Goal: Information Seeking & Learning: Learn about a topic

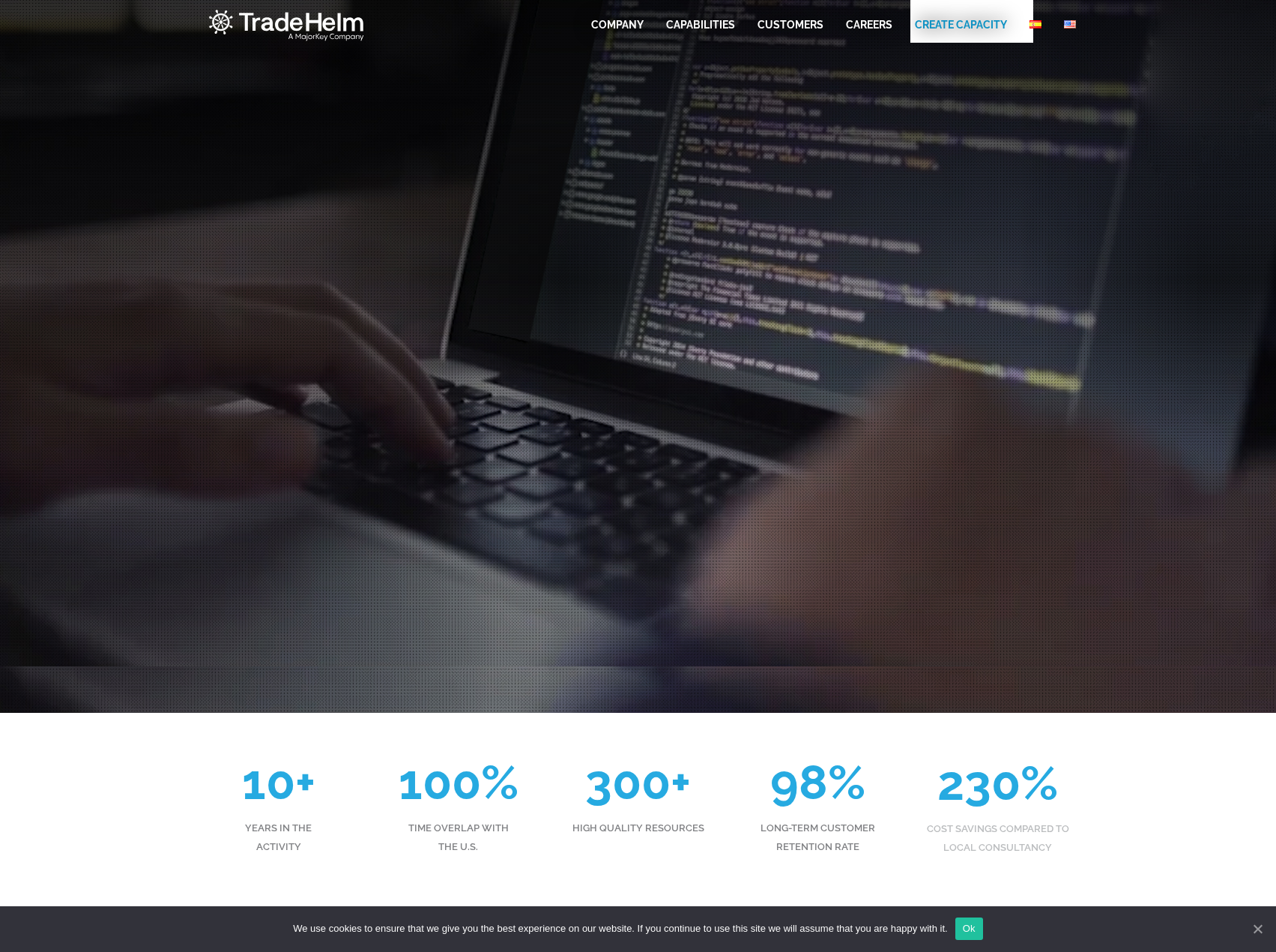
click at [61, 135] on div at bounding box center [638, 353] width 1276 height 718
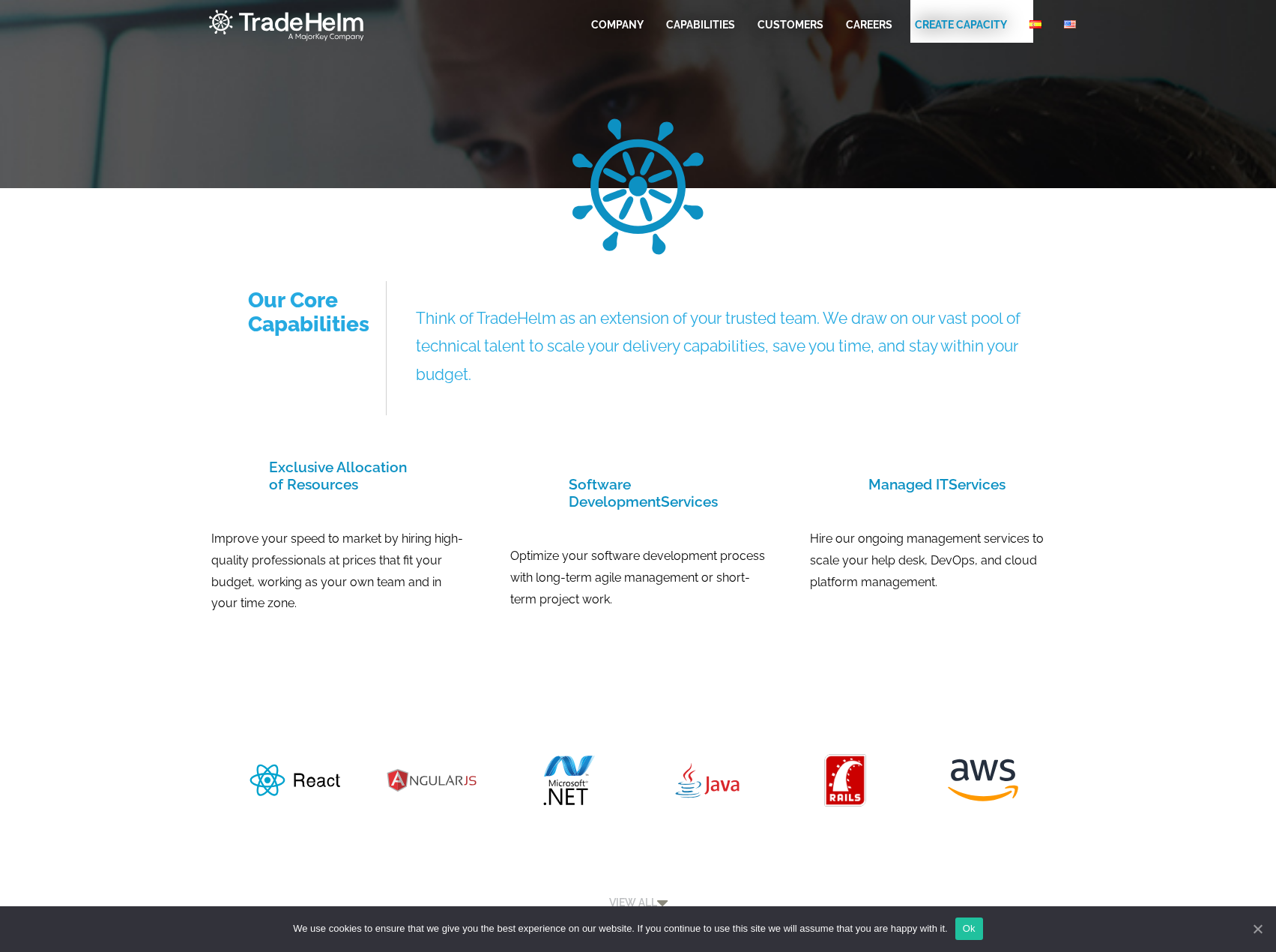
scroll to position [1089, 0]
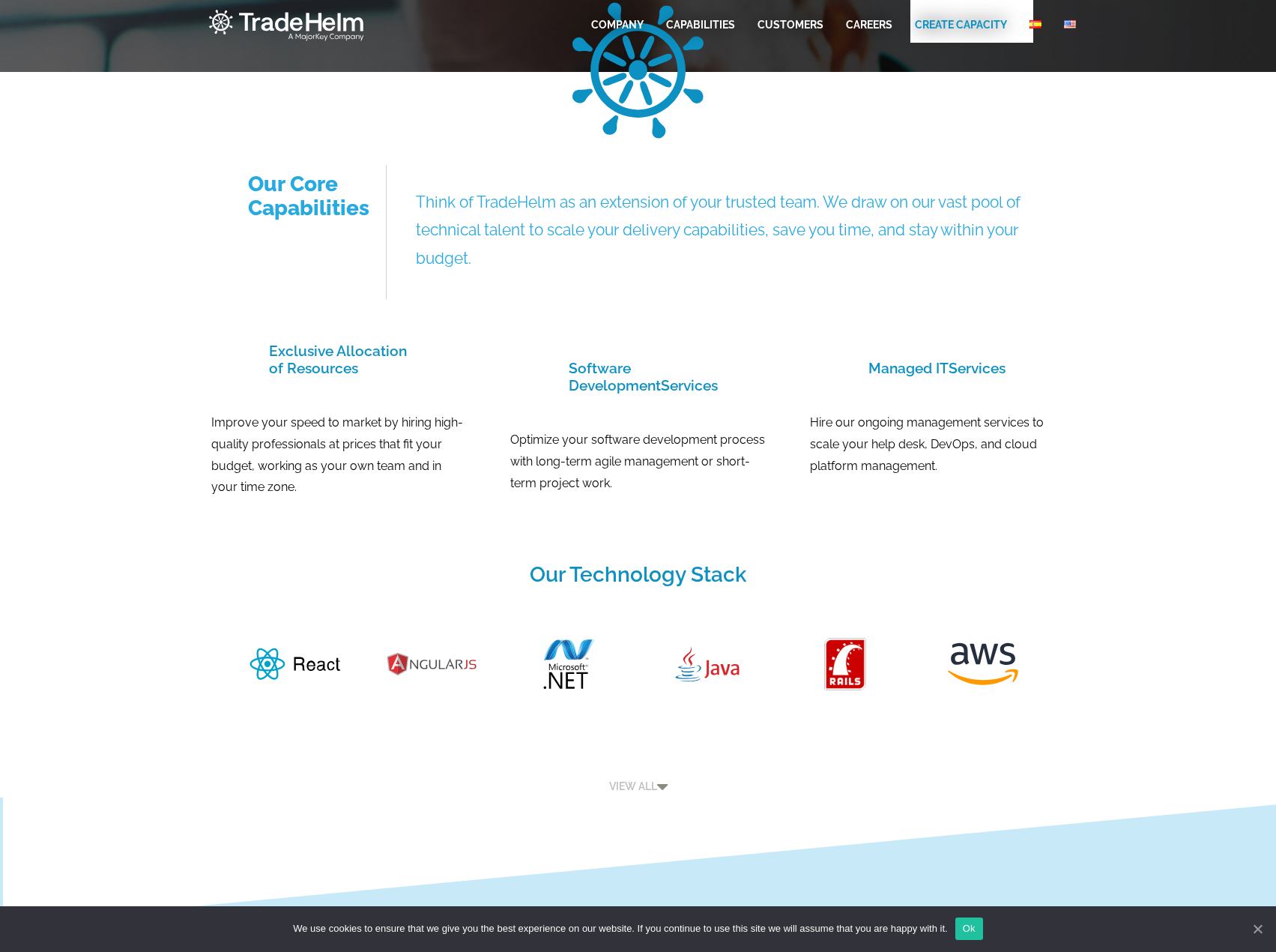
click at [95, 290] on section "Our Core Capabilities Think of TradeHelm as an extension of your trusted team. …" at bounding box center [638, 232] width 1276 height 135
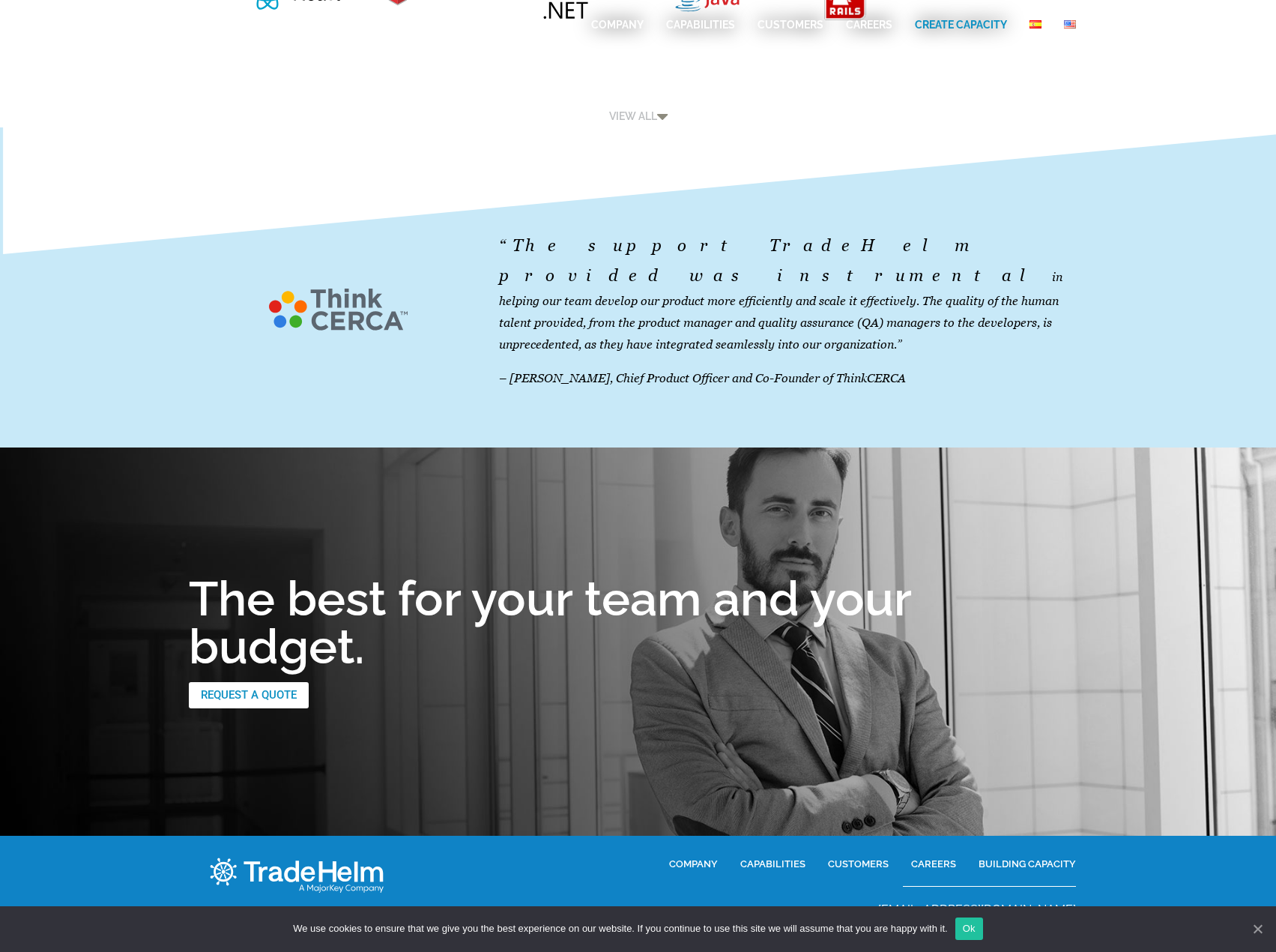
scroll to position [1788, 0]
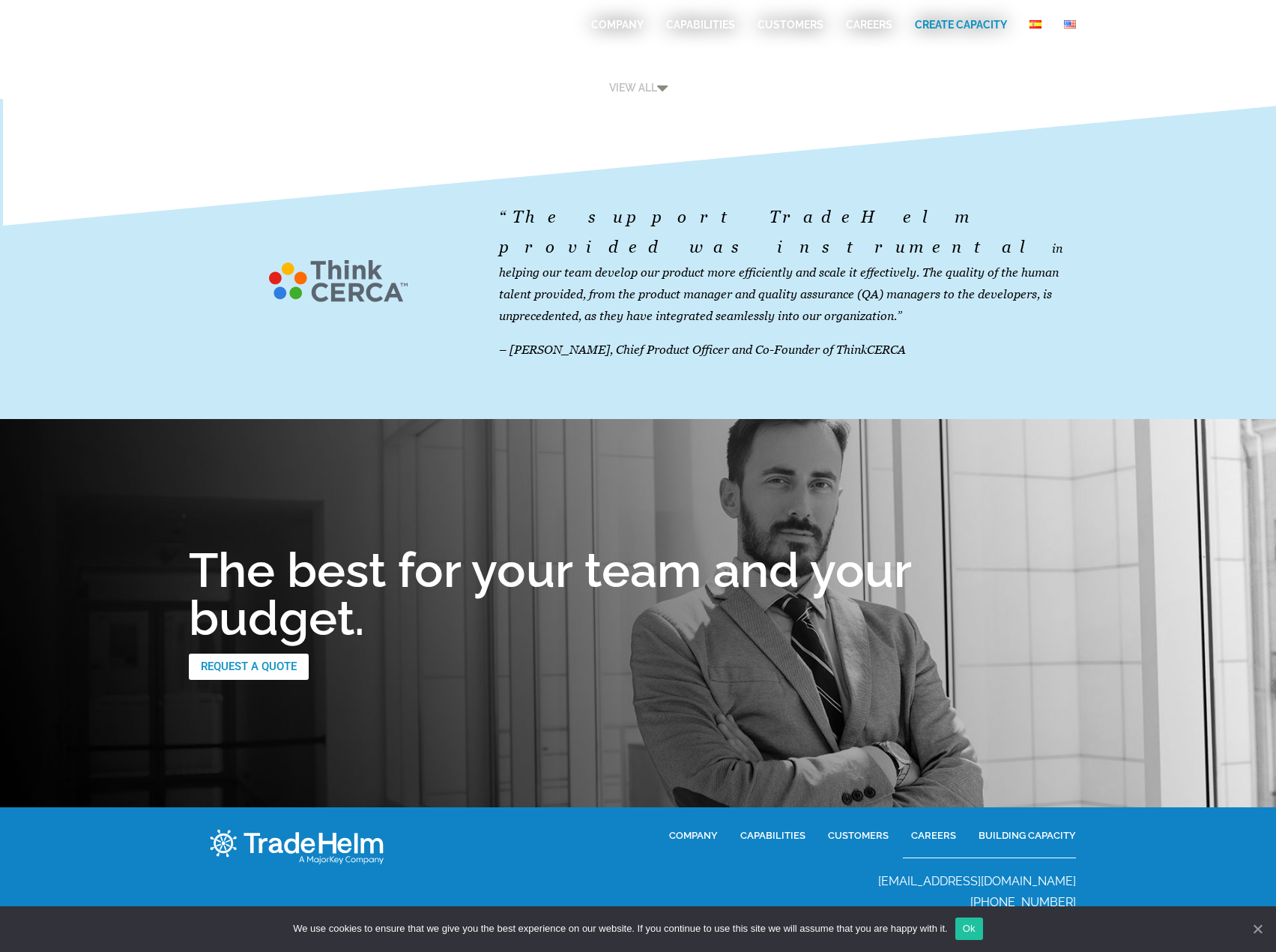
click at [129, 293] on section "“The support TradeHelm provided was instrumental in helping our team develop ou…" at bounding box center [638, 259] width 1276 height 320
click at [978, 935] on link "Ok" at bounding box center [970, 929] width 28 height 22
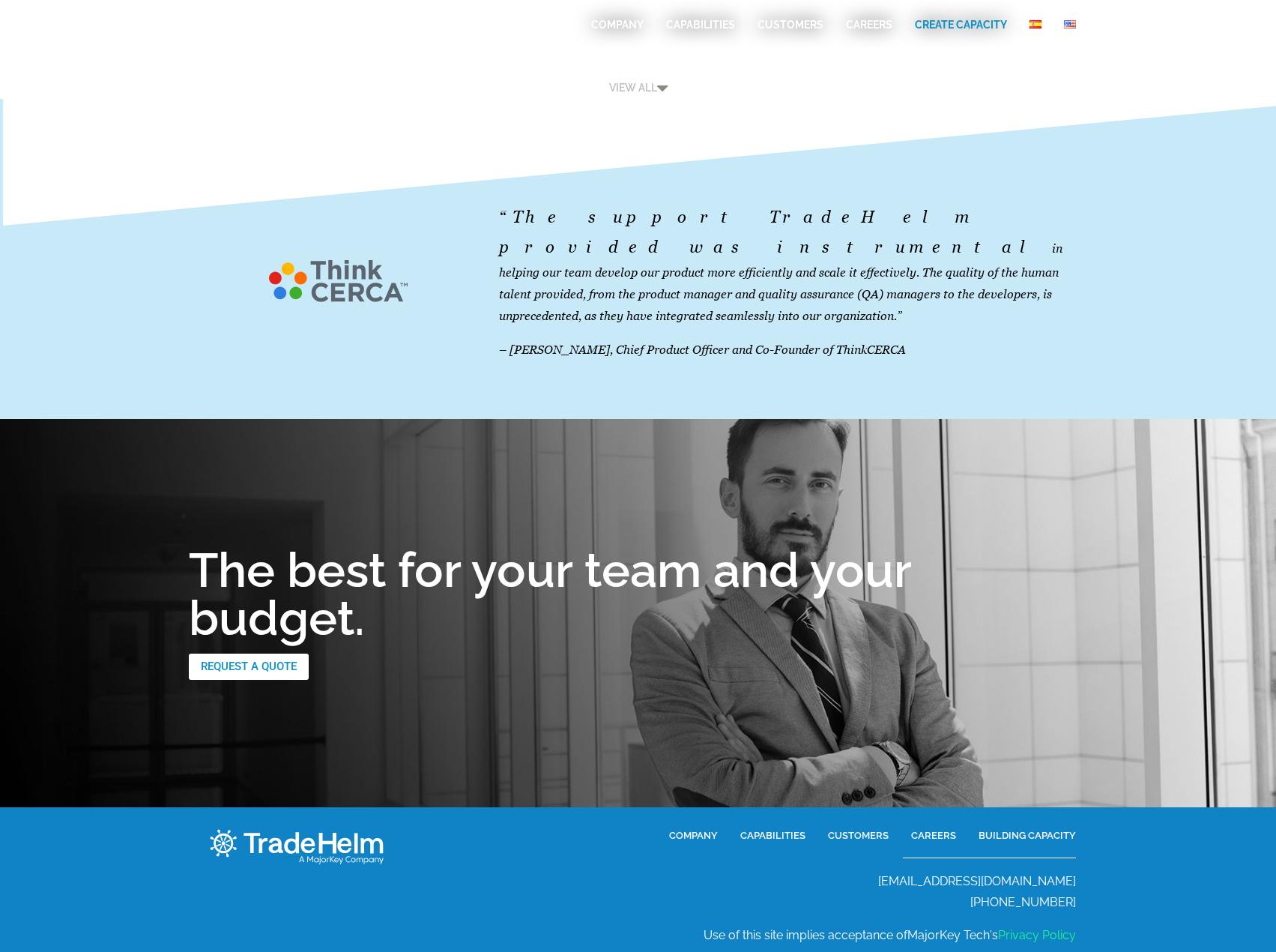
drag, startPoint x: 918, startPoint y: 847, endPoint x: 1099, endPoint y: 879, distance: 183.8
click at [1099, 879] on section "COMPANY CAPABILITIES CUSTOMERS CAREERS BUILDING CAPACITY [EMAIL_ADDRESS][DOMAIN…" at bounding box center [638, 894] width 1276 height 175
copy div "[EMAIL_ADDRESS][DOMAIN_NAME] [PHONE_NUMBER]"
click at [622, 23] on font "COMPANY" at bounding box center [617, 24] width 52 height 12
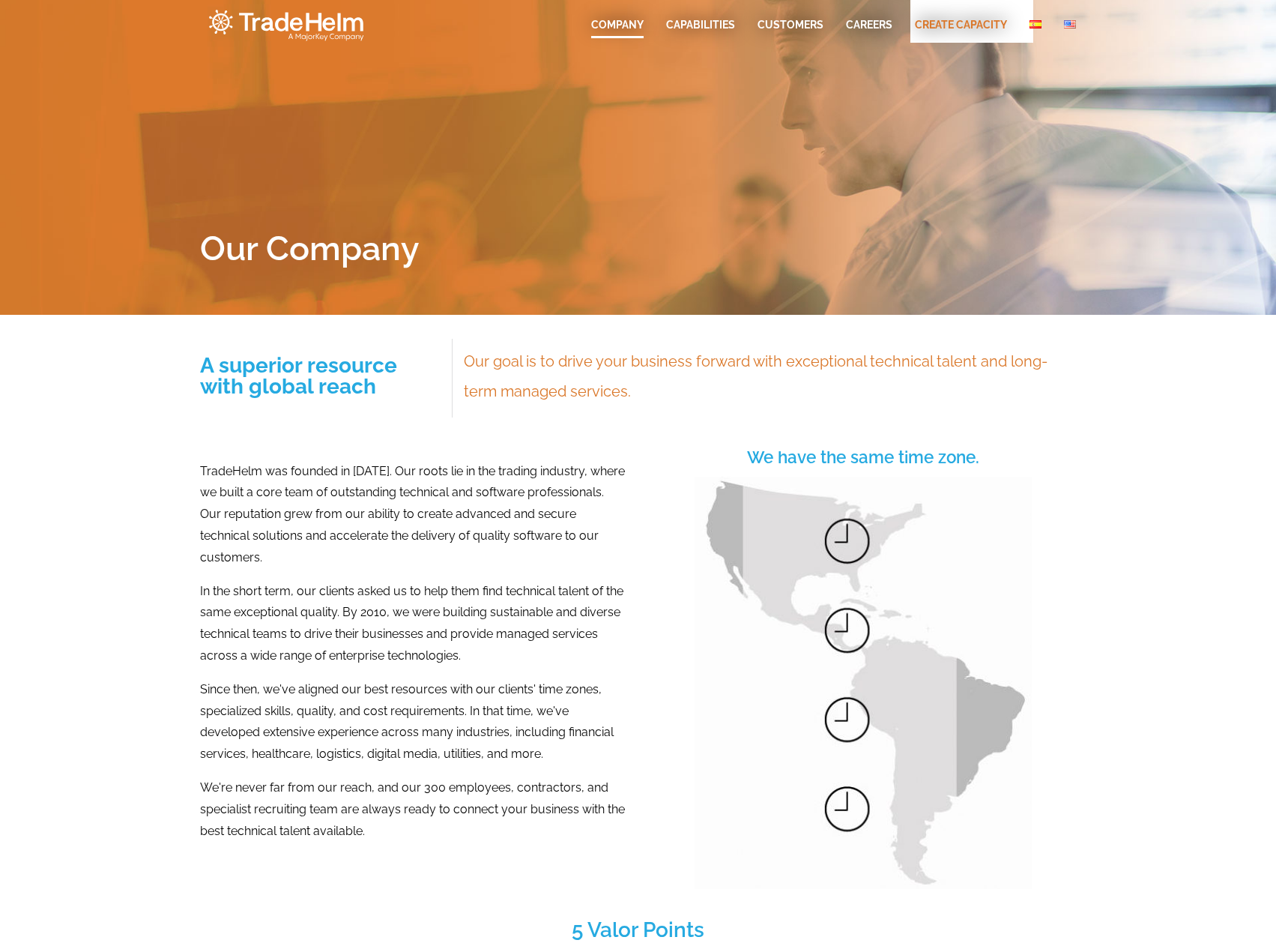
click at [373, 584] on font "In the short term, our clients asked us to help them find technical talent of t…" at bounding box center [411, 623] width 423 height 78
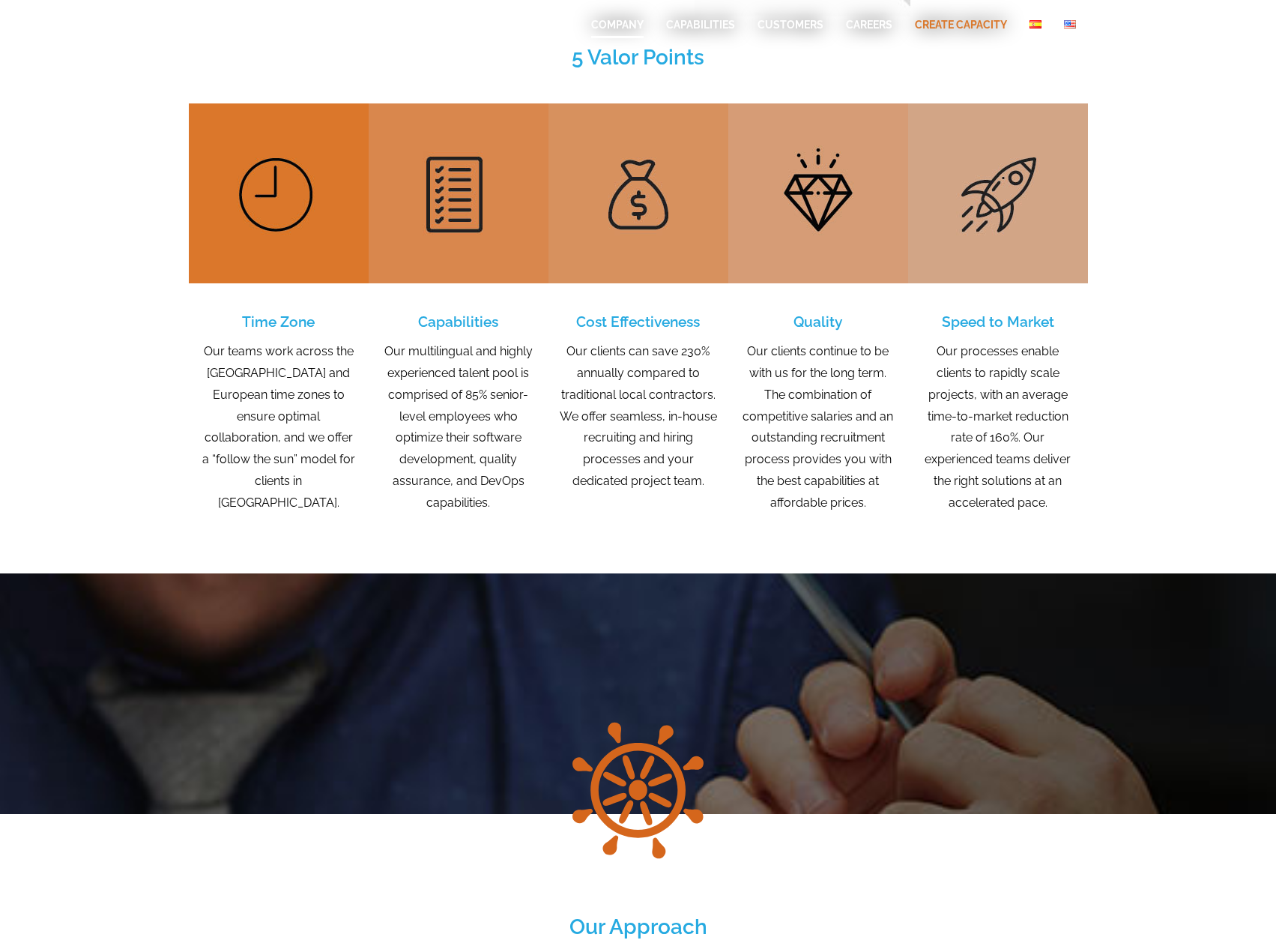
scroll to position [876, 0]
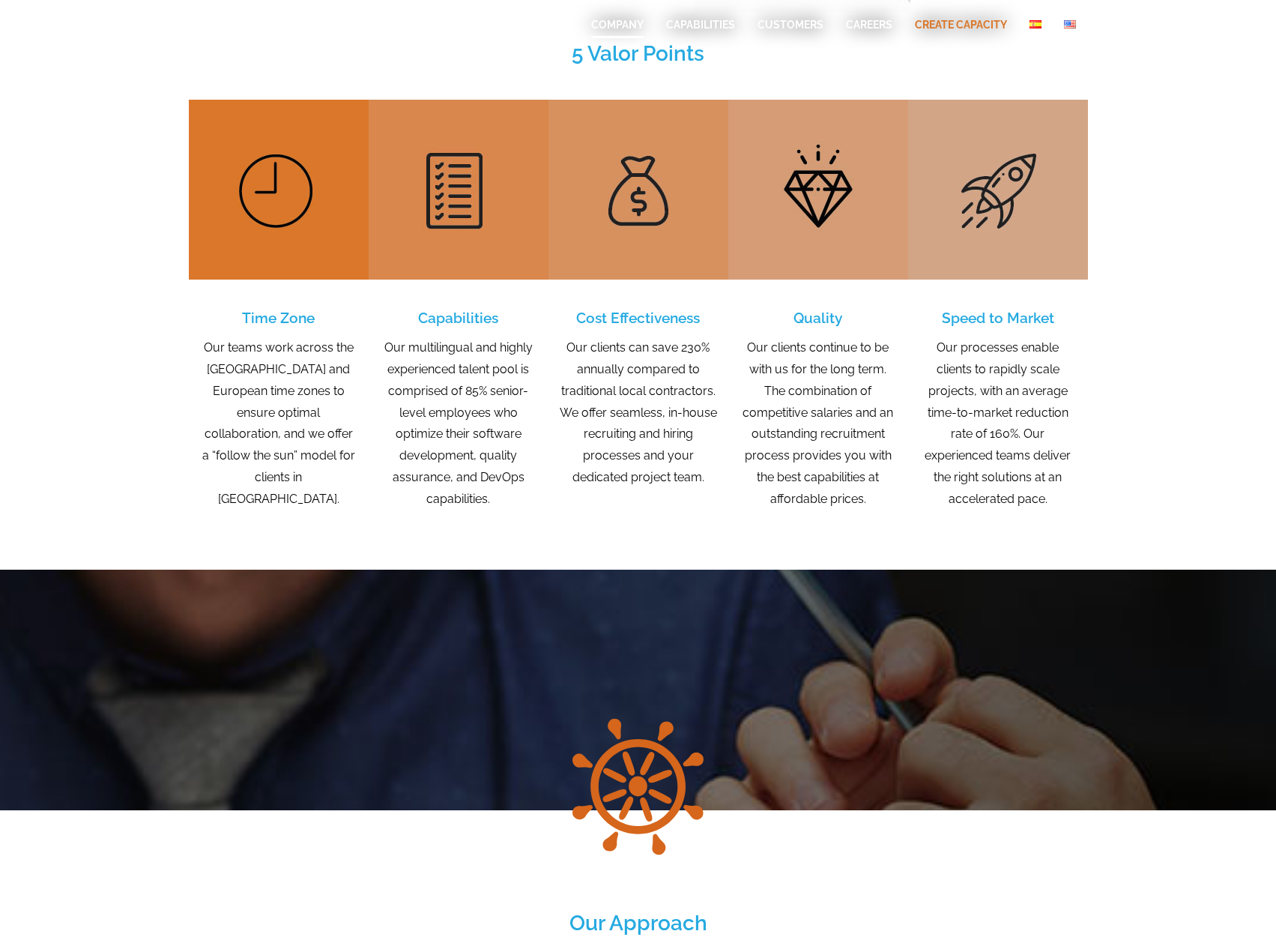
click at [86, 514] on section "Time Zone Our teams work across the [GEOGRAPHIC_DATA] and European time zones t…" at bounding box center [638, 436] width 1276 height 266
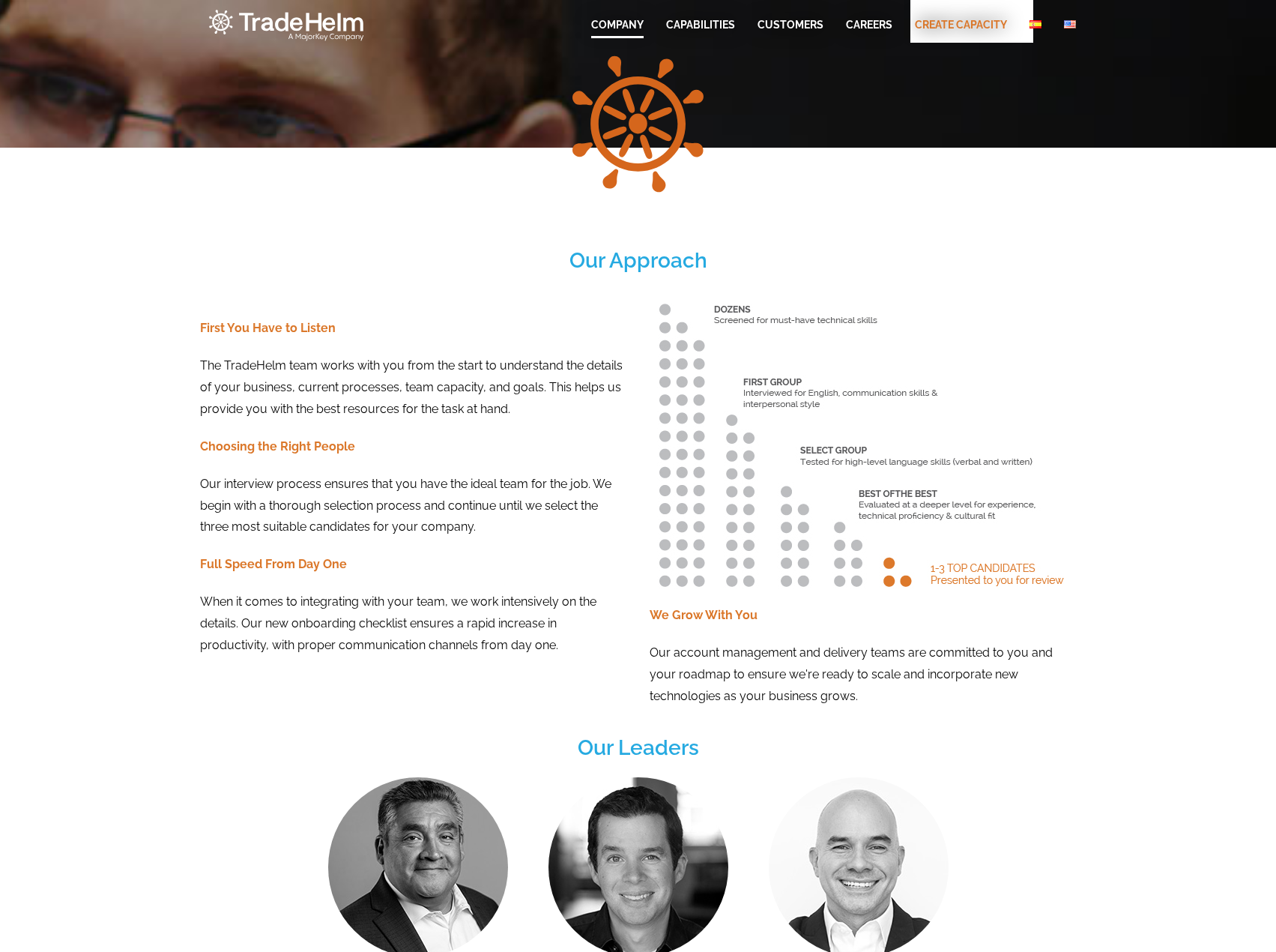
scroll to position [1674, 0]
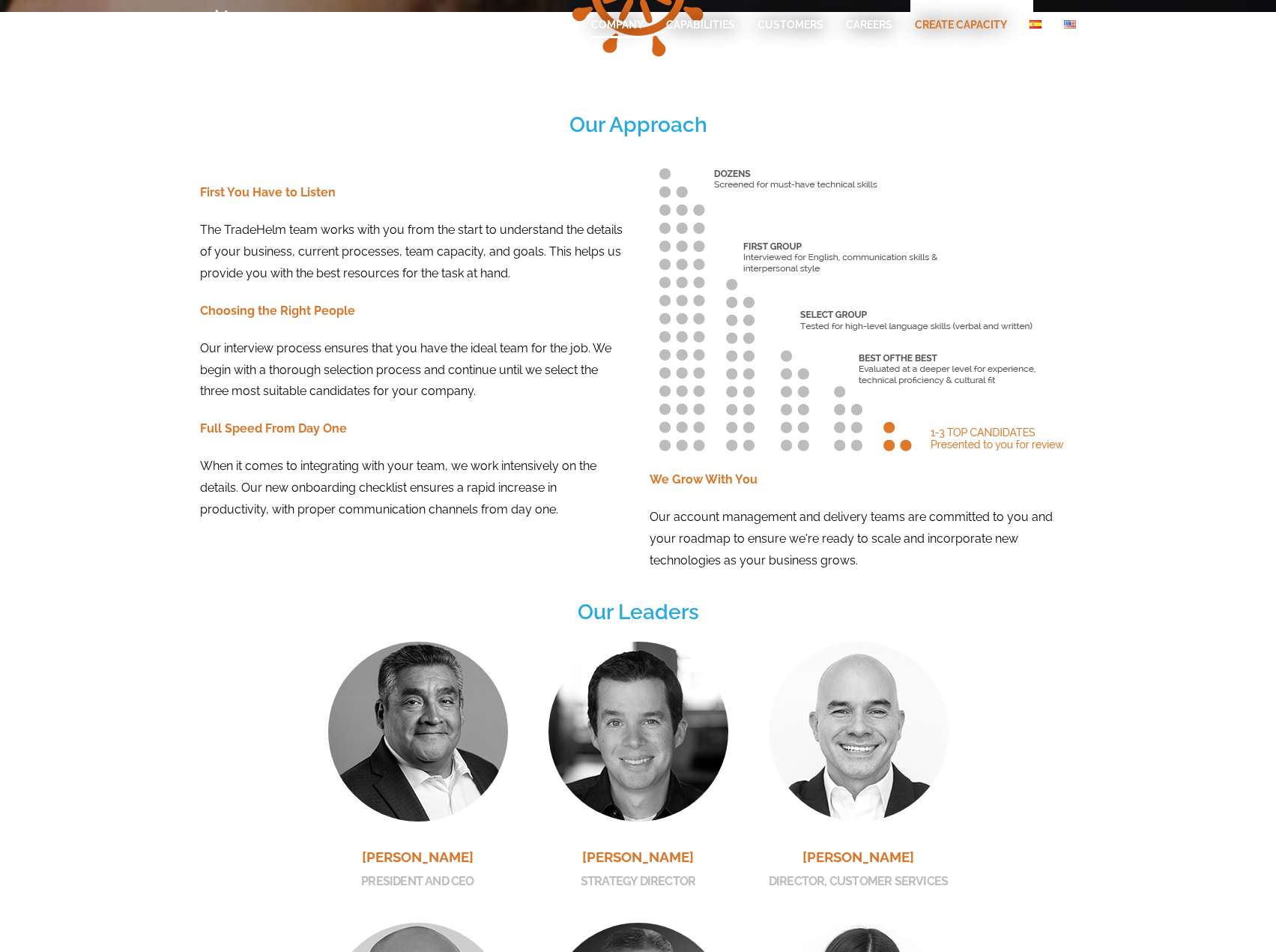
click at [74, 454] on section "First You Have to Listen The TradeHelm team works with you from the start to un…" at bounding box center [638, 377] width 1276 height 436
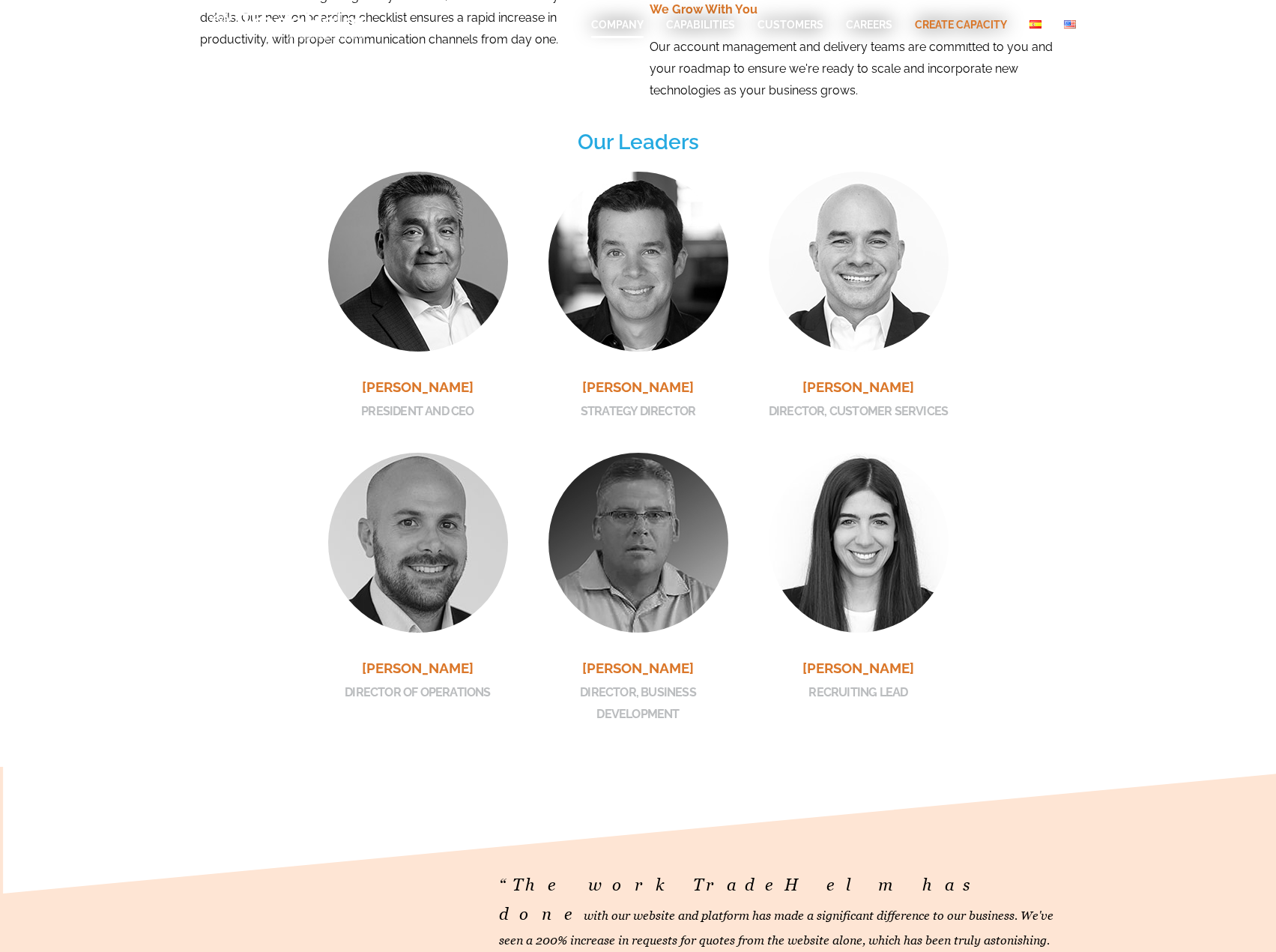
scroll to position [2181, 0]
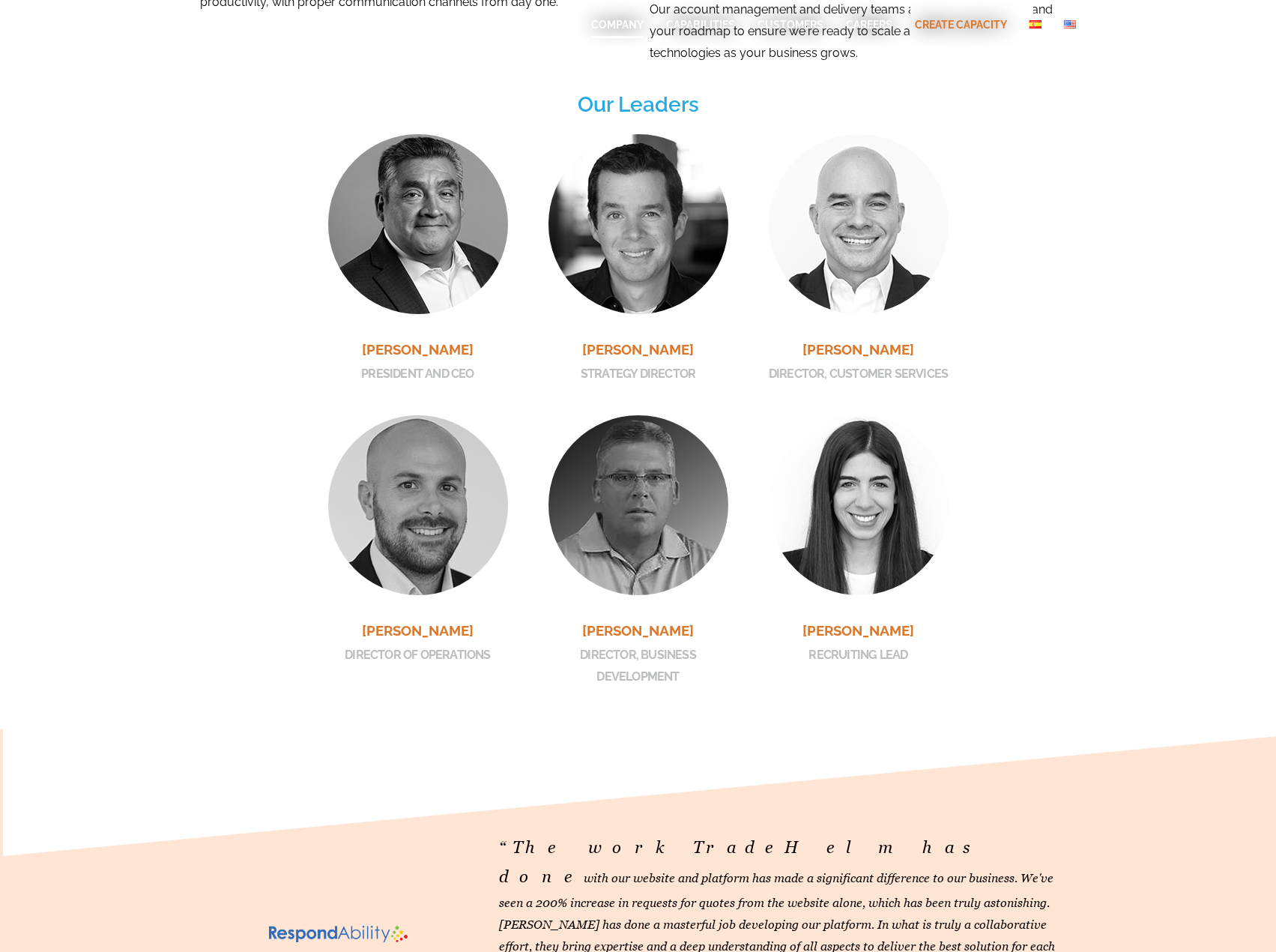
click at [51, 512] on section "[PERSON_NAME] PRESIDENT AND CEO [PERSON_NAME] PRESIDENT AND CEO [PERSON_NAME] (…" at bounding box center [638, 428] width 1276 height 602
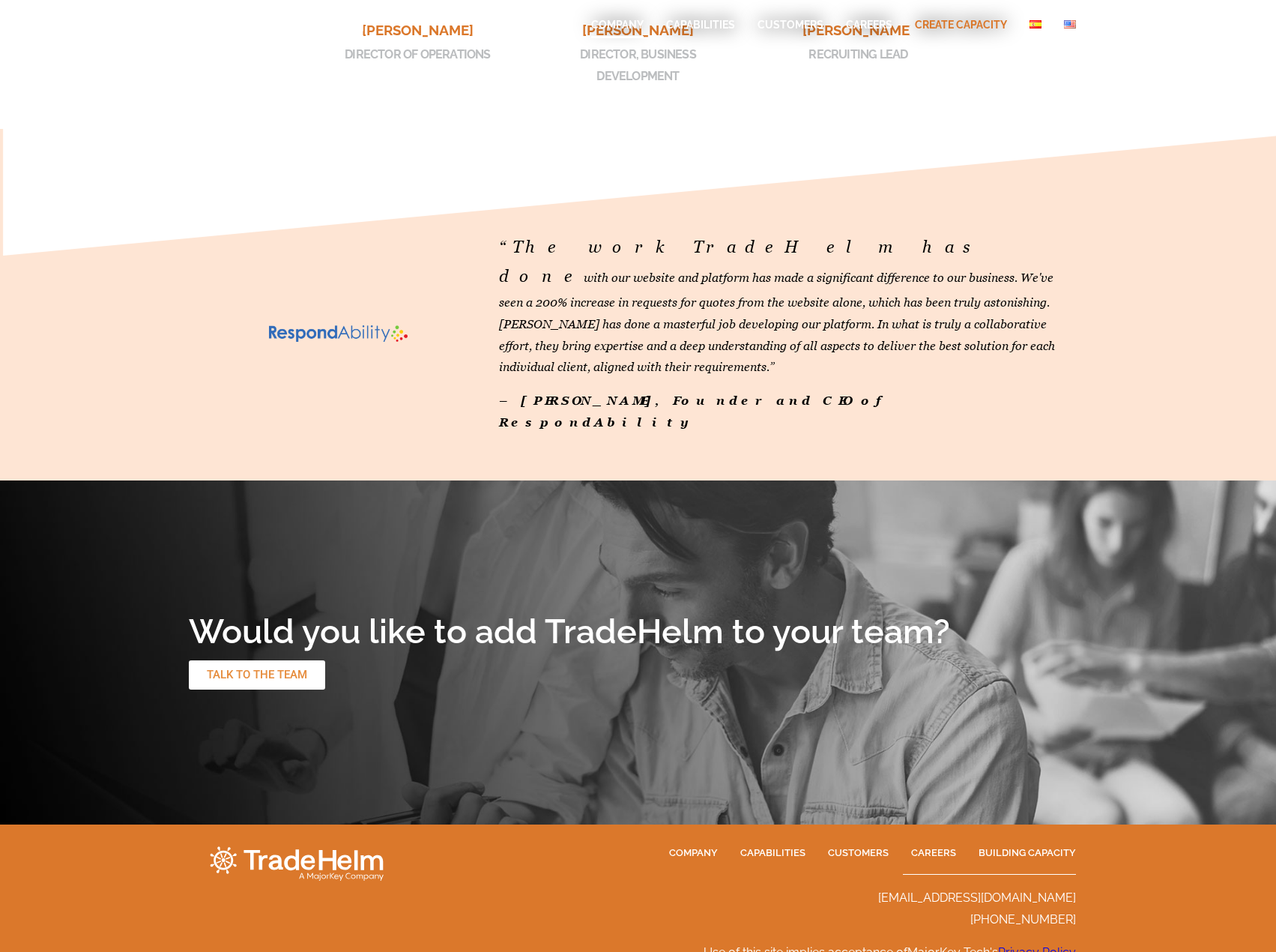
scroll to position [2777, 0]
